Goal: Information Seeking & Learning: Check status

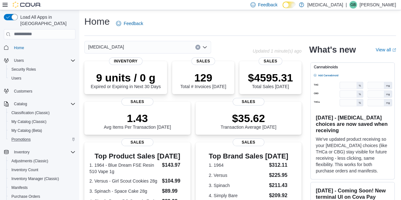
scroll to position [99, 0]
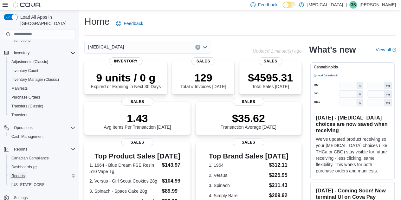
click at [17, 173] on span "Reports" at bounding box center [17, 175] width 13 height 5
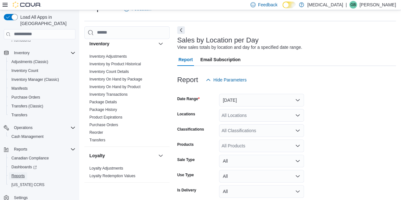
scroll to position [205, 0]
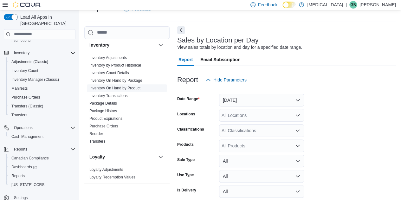
click at [130, 87] on link "Inventory On Hand by Product" at bounding box center [114, 88] width 51 height 4
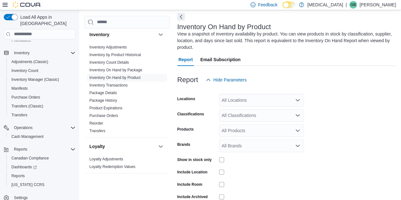
scroll to position [60, 0]
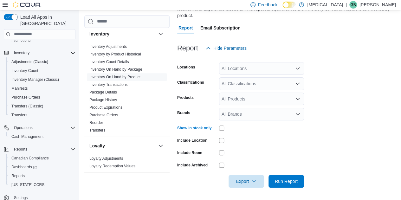
click at [323, 111] on form "Locations All Locations Classifications All Classifications Products All Produc…" at bounding box center [286, 121] width 219 height 133
click at [243, 105] on form "Locations All Locations Classifications All Classifications Products All Produc…" at bounding box center [286, 121] width 219 height 133
click at [341, 61] on div at bounding box center [286, 59] width 219 height 8
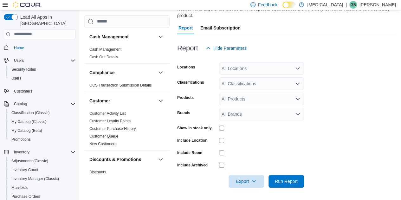
scroll to position [0, 0]
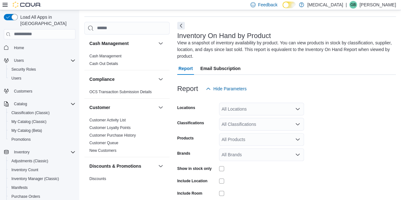
scroll to position [28, 0]
